Goal: Transaction & Acquisition: Purchase product/service

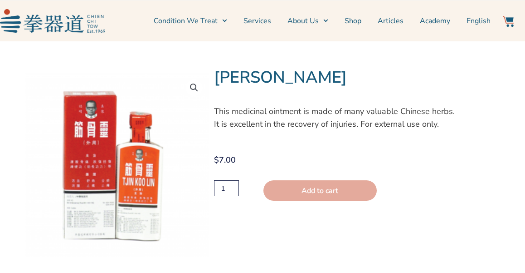
click at [303, 189] on button "Add to cart" at bounding box center [320, 190] width 113 height 20
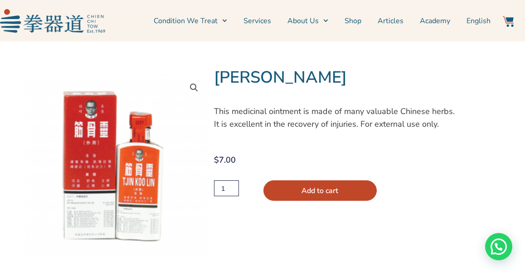
click at [234, 188] on input "1" at bounding box center [226, 188] width 24 height 16
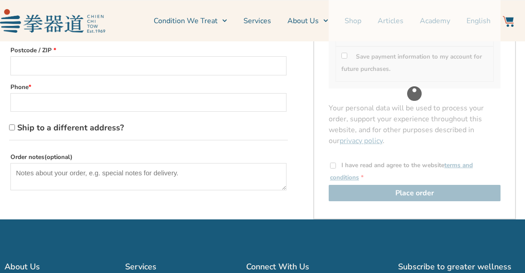
scroll to position [386, 0]
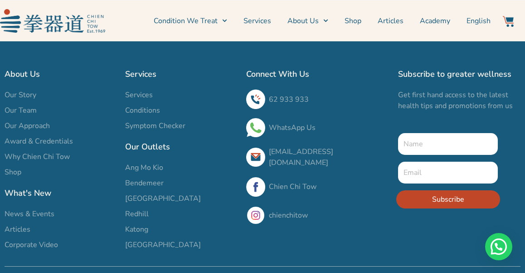
scroll to position [3626, 0]
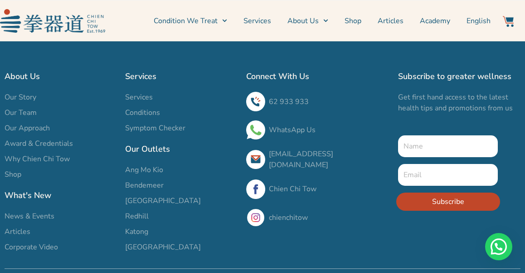
click at [278, 149] on link "[EMAIL_ADDRESS][DOMAIN_NAME]" at bounding box center [301, 159] width 64 height 21
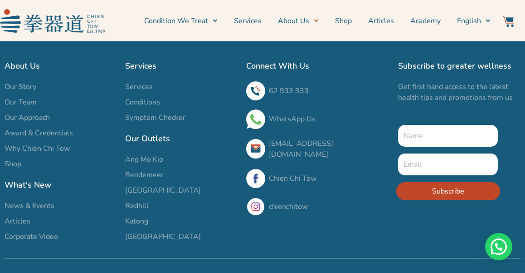
scroll to position [1791, 0]
